Goal: Task Accomplishment & Management: Complete application form

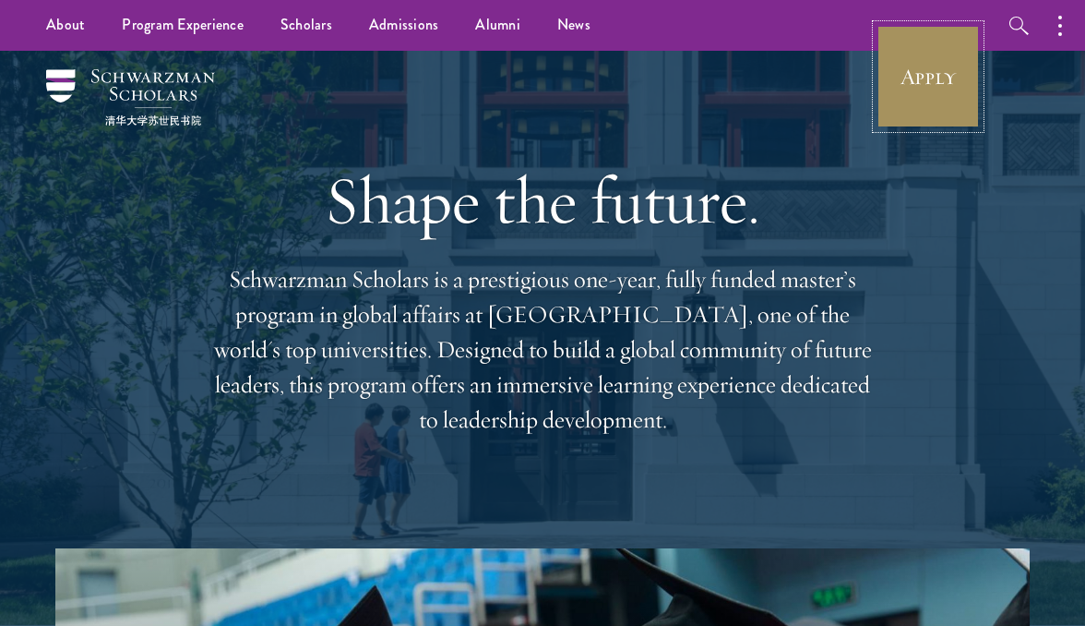
click at [917, 94] on link "Apply" at bounding box center [928, 76] width 103 height 103
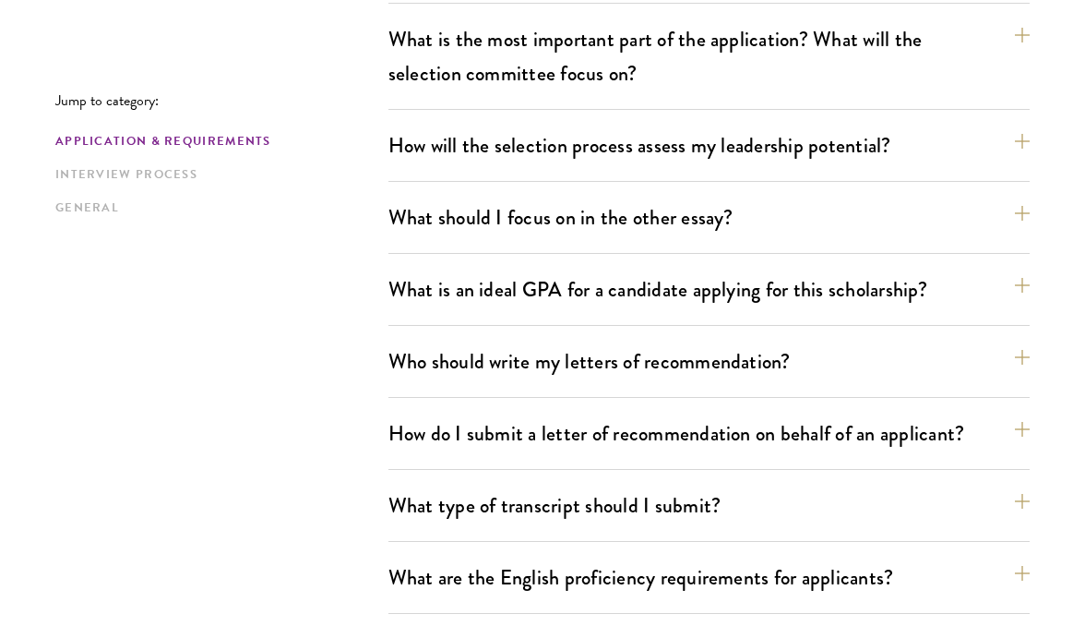
scroll to position [1139, 0]
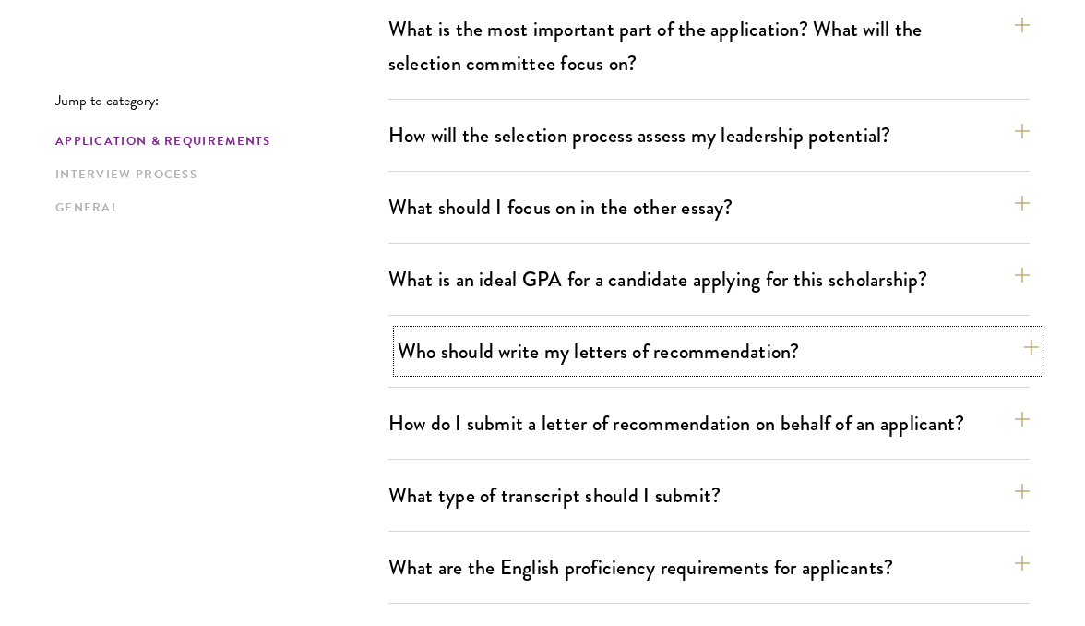
click at [486, 360] on button "Who should write my letters of recommendation?" at bounding box center [718, 351] width 641 height 42
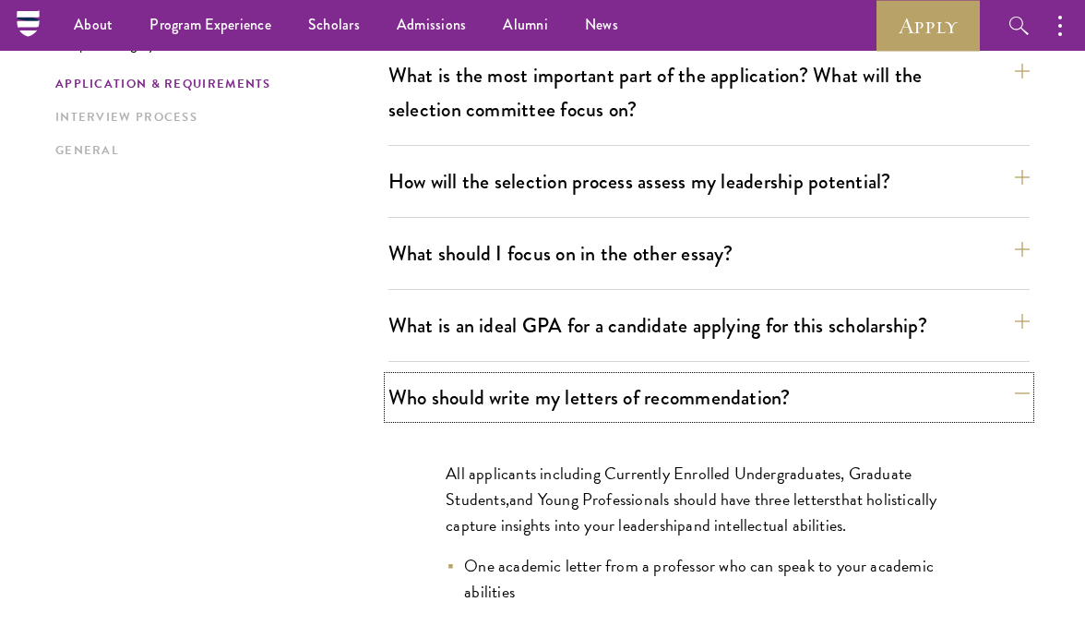
scroll to position [838, 0]
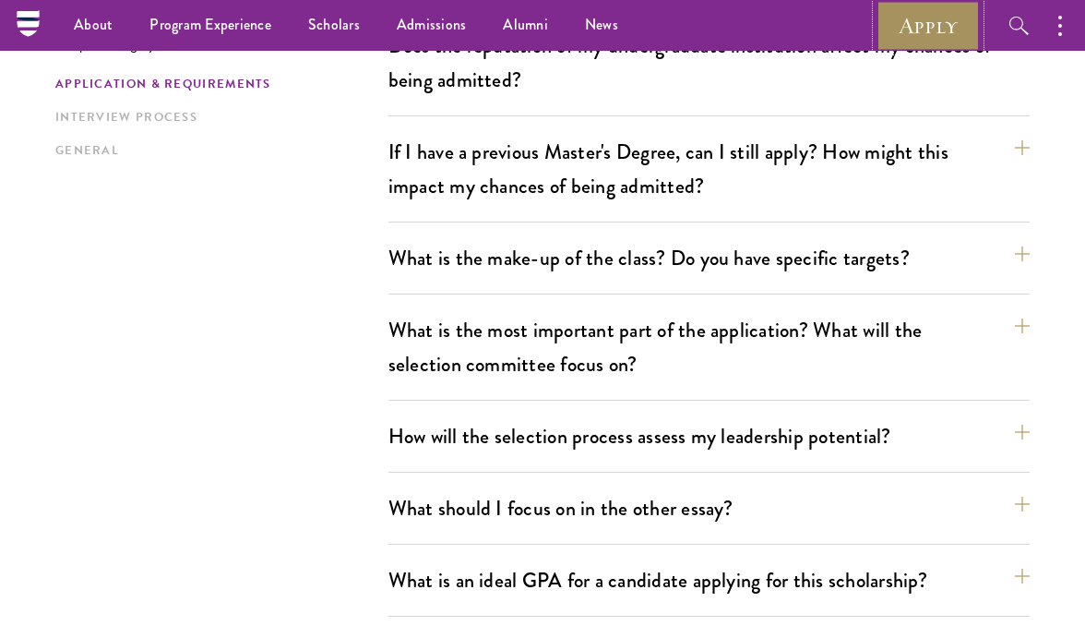
click at [892, 22] on link "Apply" at bounding box center [928, 25] width 103 height 51
